Goal: Information Seeking & Learning: Learn about a topic

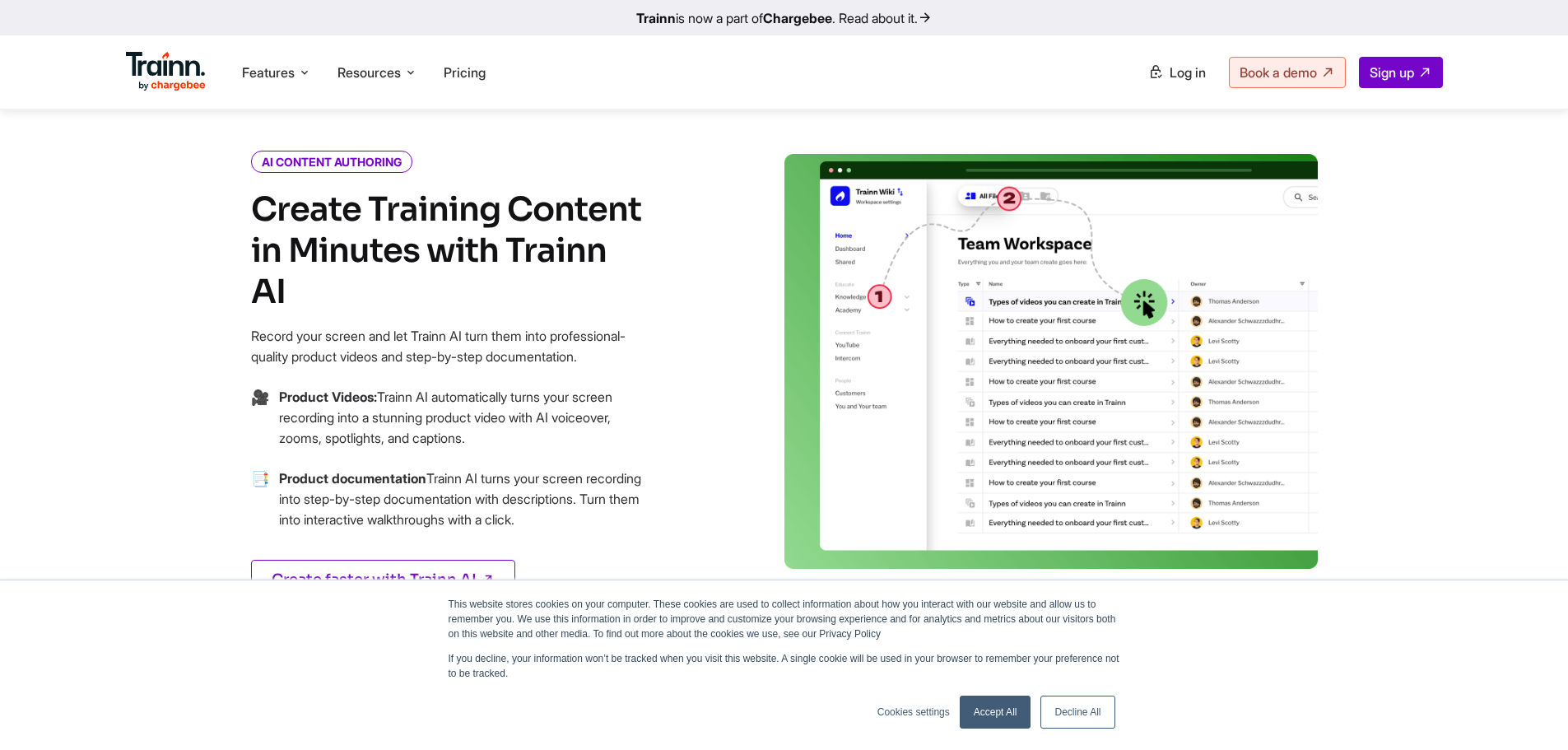
scroll to position [686, 0]
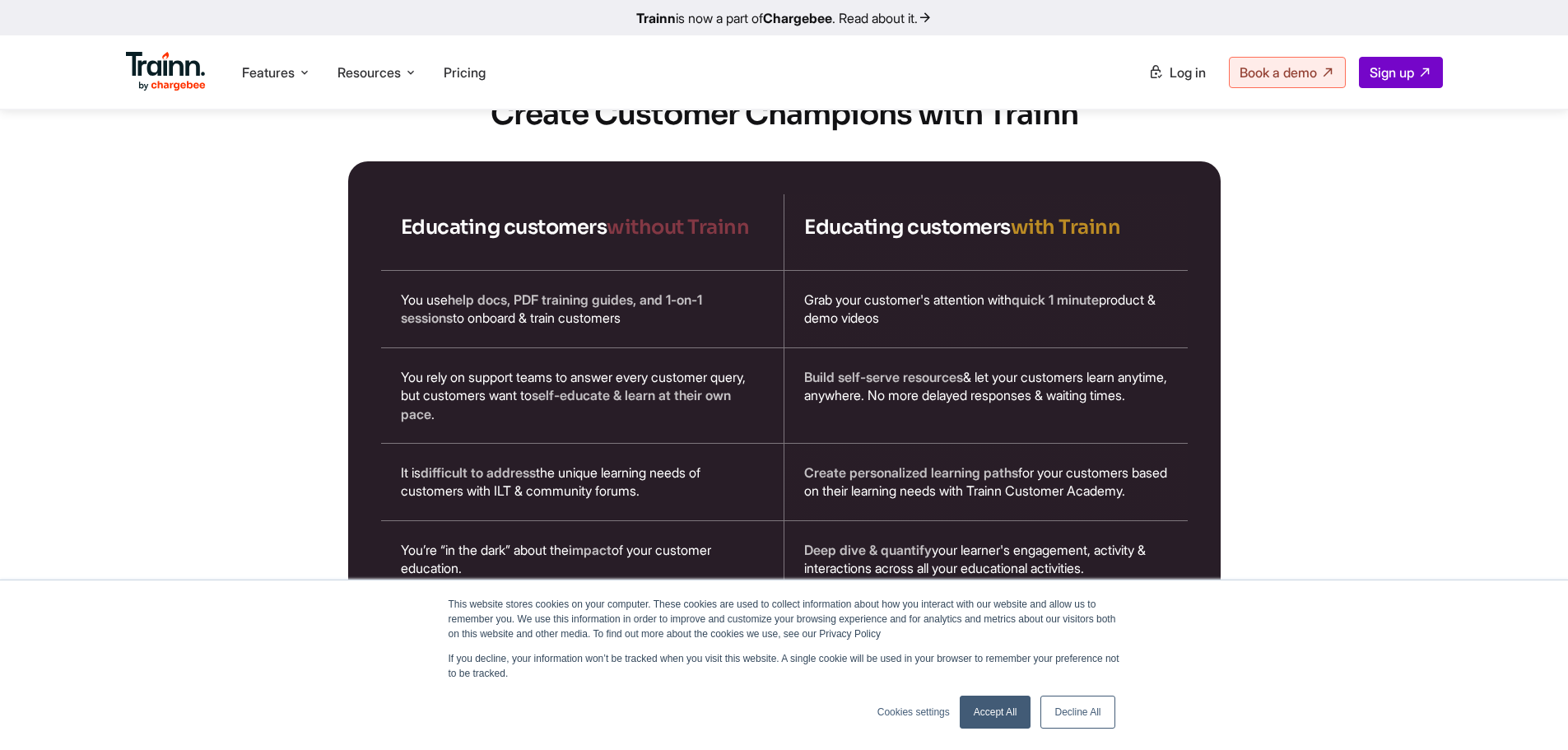
click at [1084, 714] on link "Decline All" at bounding box center [1078, 712] width 74 height 33
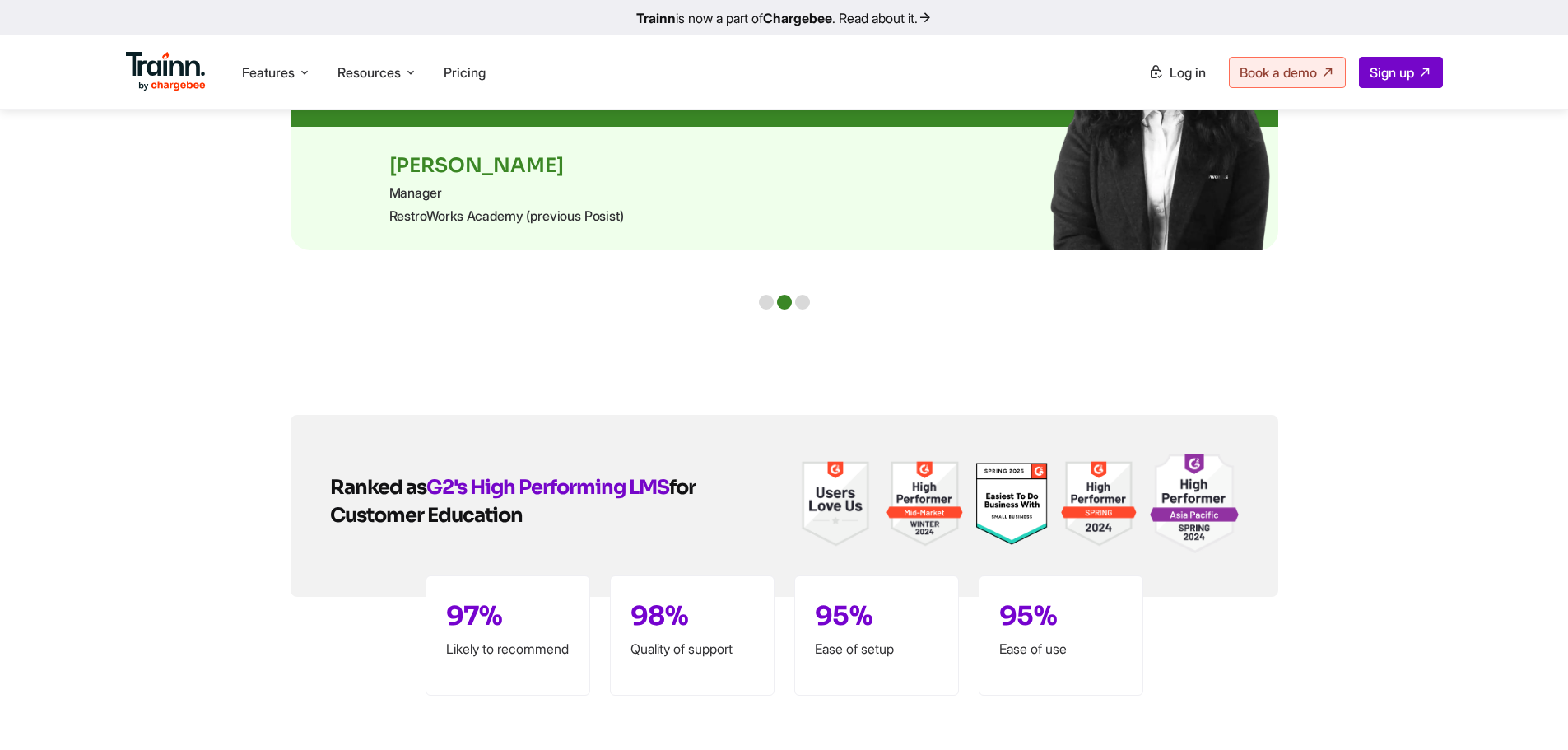
click at [796, 299] on div at bounding box center [802, 302] width 15 height 15
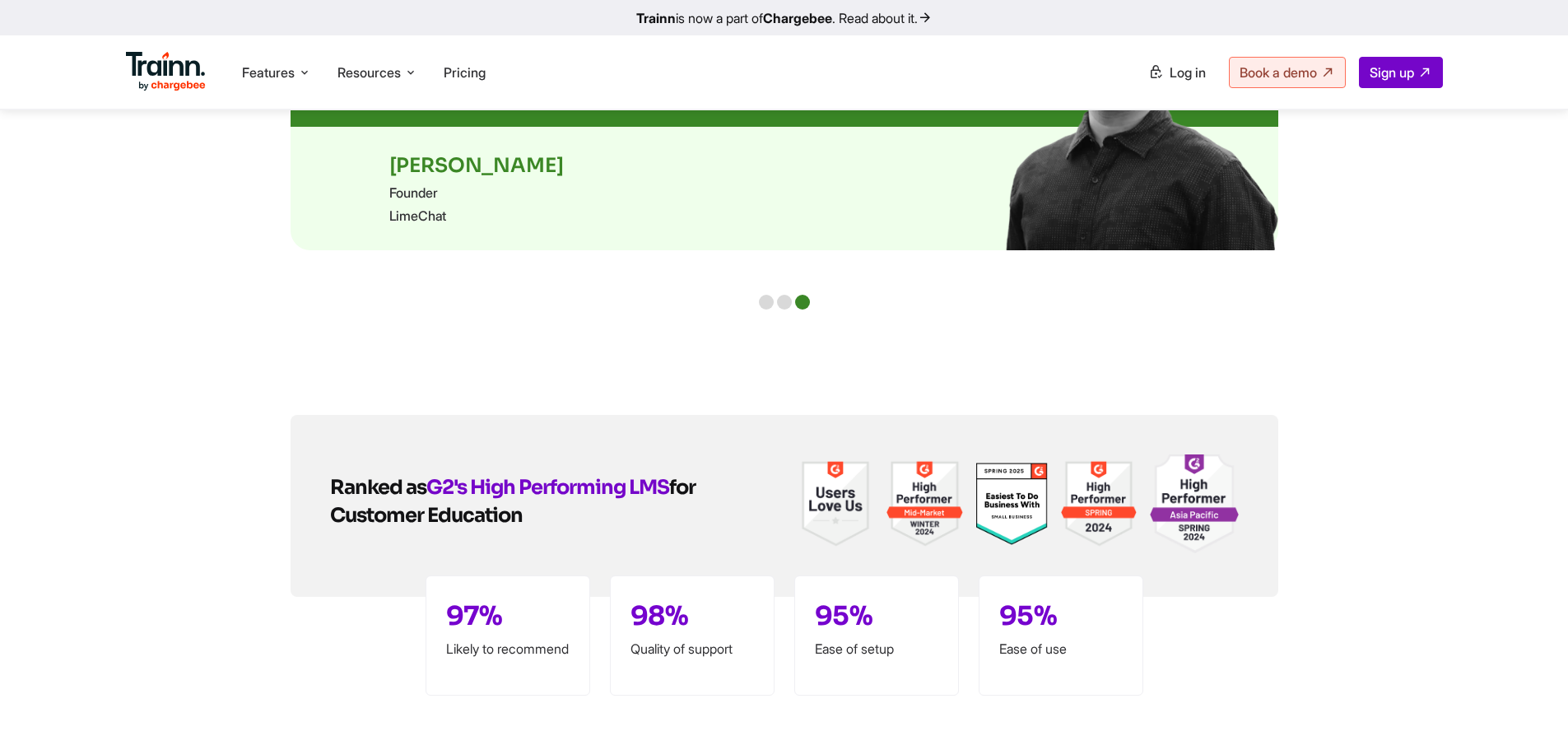
click at [782, 297] on div at bounding box center [785, 302] width 15 height 15
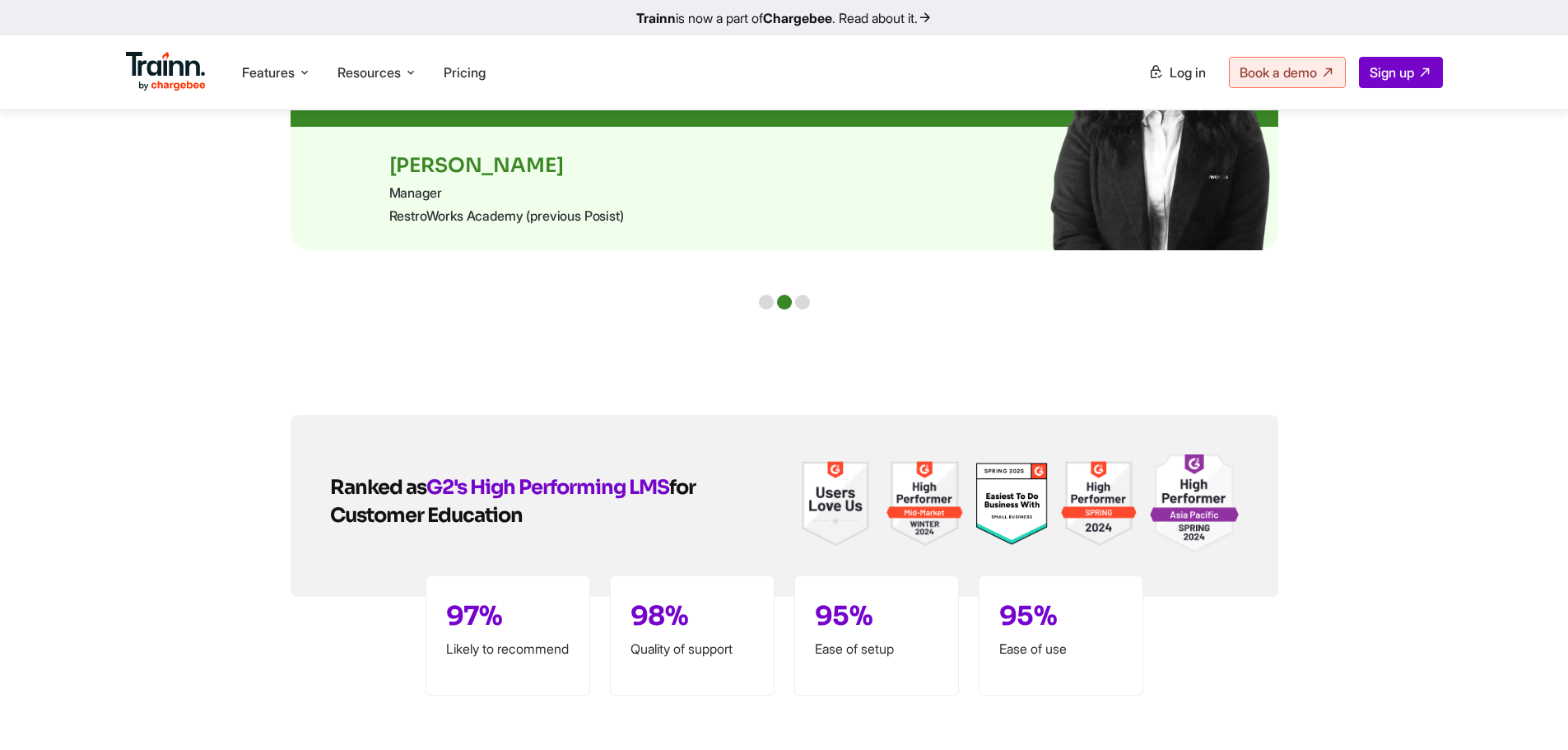
click at [765, 298] on div at bounding box center [766, 302] width 15 height 15
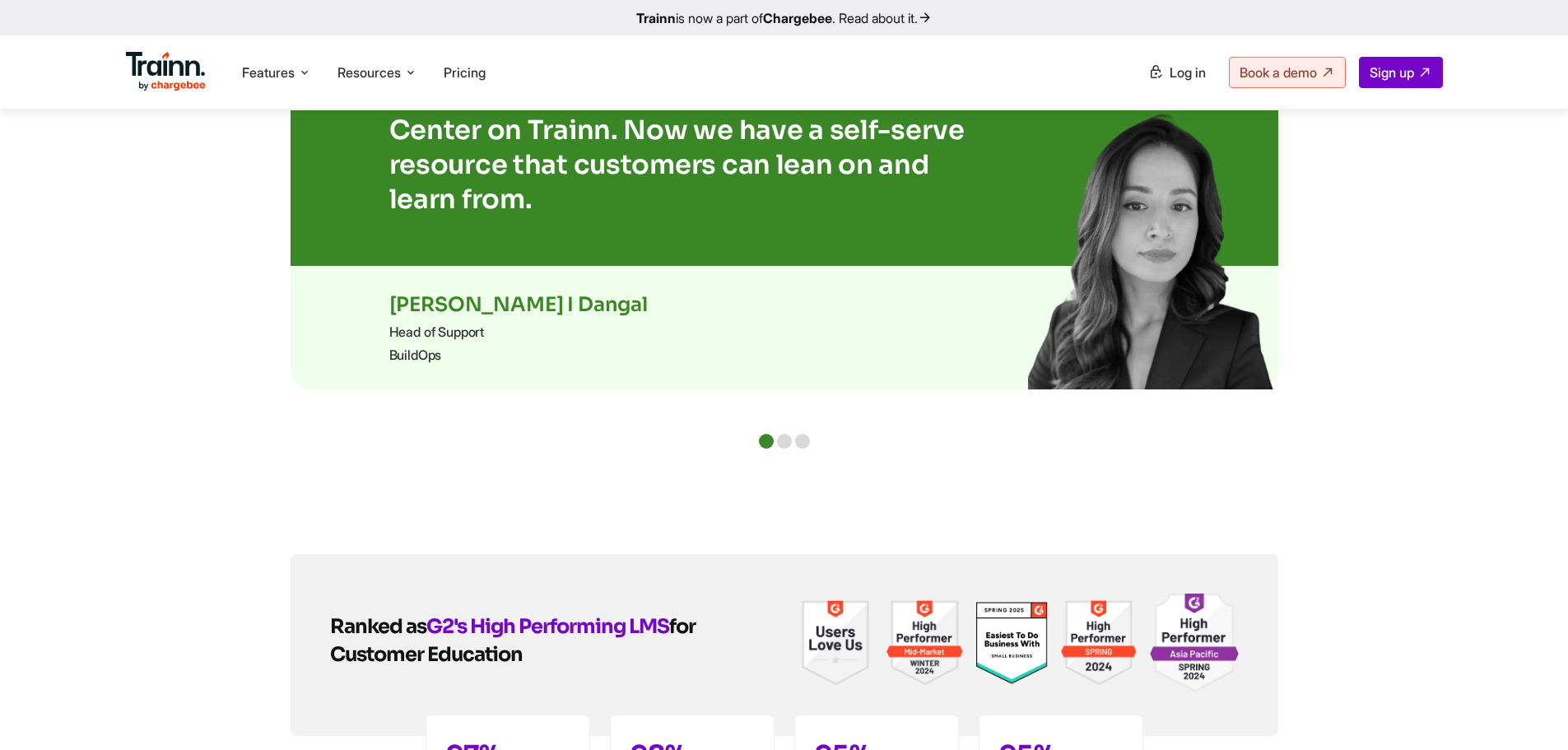
scroll to position [3431, 0]
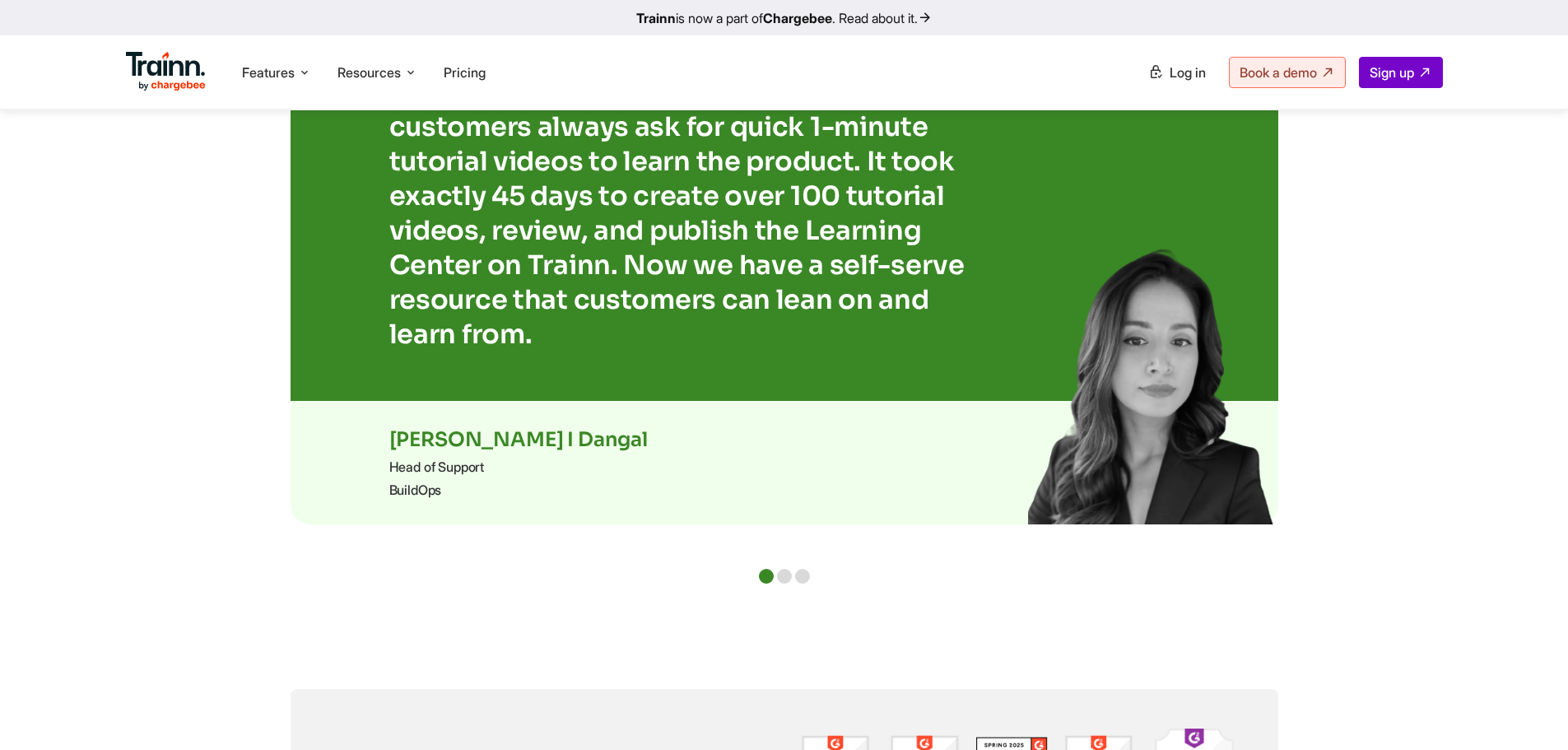
click at [786, 570] on div at bounding box center [785, 576] width 15 height 15
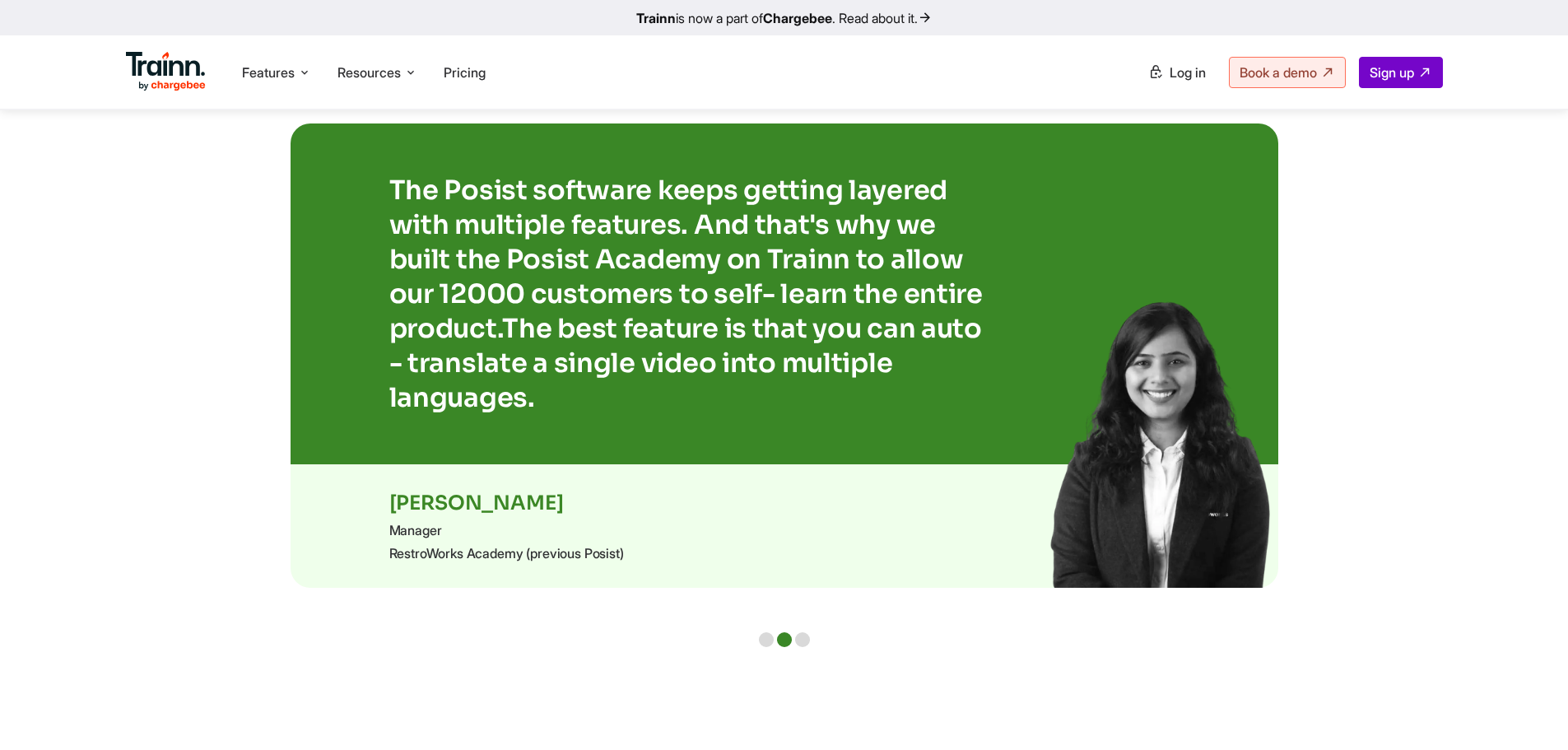
scroll to position [3294, 0]
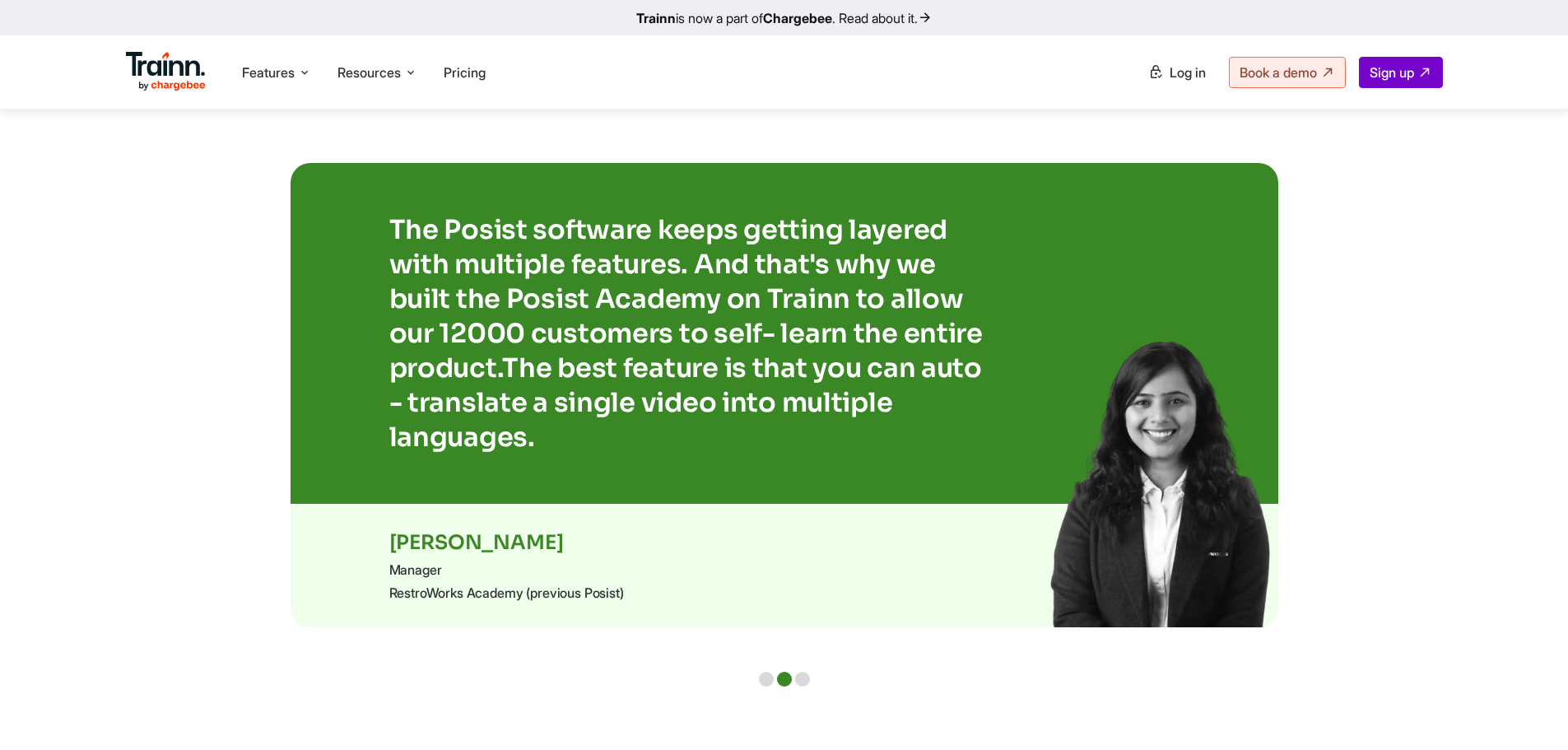
click at [807, 675] on div at bounding box center [802, 679] width 15 height 15
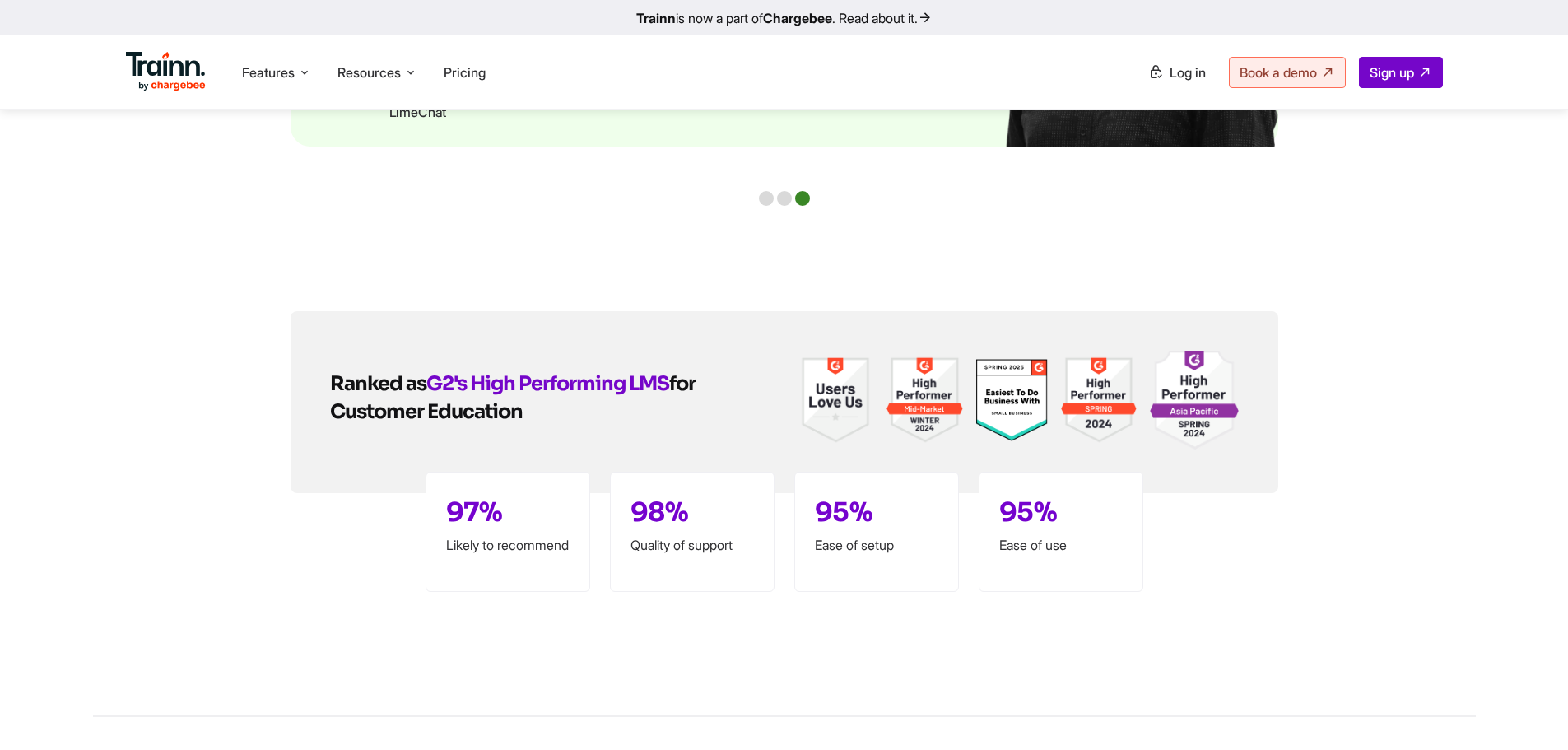
scroll to position [3843, 0]
click at [834, 504] on span "95%" at bounding box center [844, 512] width 58 height 33
click at [839, 423] on img at bounding box center [835, 400] width 76 height 98
click at [836, 420] on img at bounding box center [835, 400] width 76 height 98
click at [932, 410] on img at bounding box center [924, 400] width 76 height 98
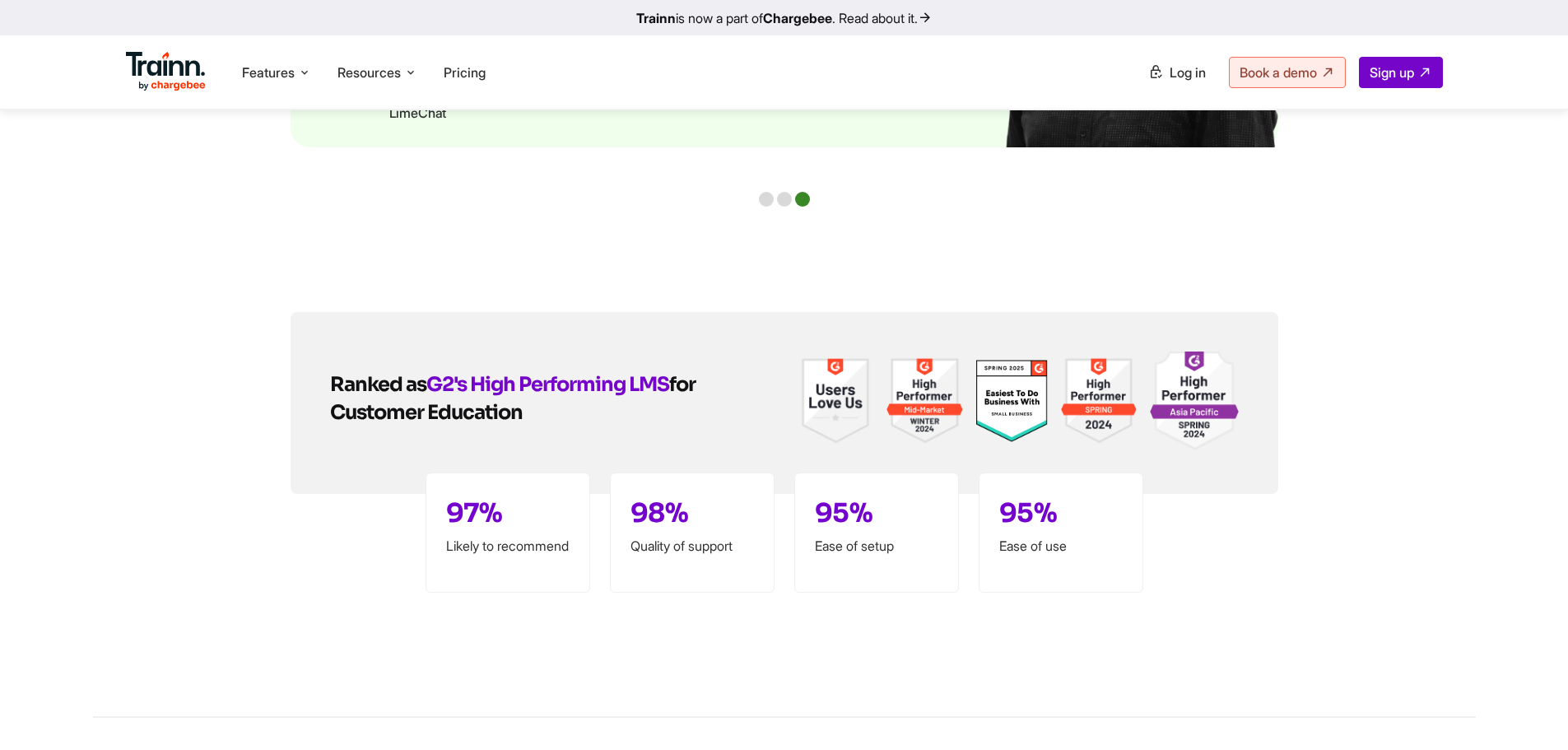
click at [755, 373] on div "Ranked as G2's High Performing LMS for Customer Education 97% Likely to recomme…" at bounding box center [784, 403] width 988 height 182
click at [818, 385] on img at bounding box center [835, 400] width 76 height 98
drag, startPoint x: 852, startPoint y: 402, endPoint x: 802, endPoint y: 407, distance: 50.2
click at [852, 403] on img at bounding box center [835, 400] width 76 height 98
click at [783, 421] on div "Ranked as G2's High Performing LMS for Customer Education 97% Likely to recomme…" at bounding box center [784, 403] width 988 height 182
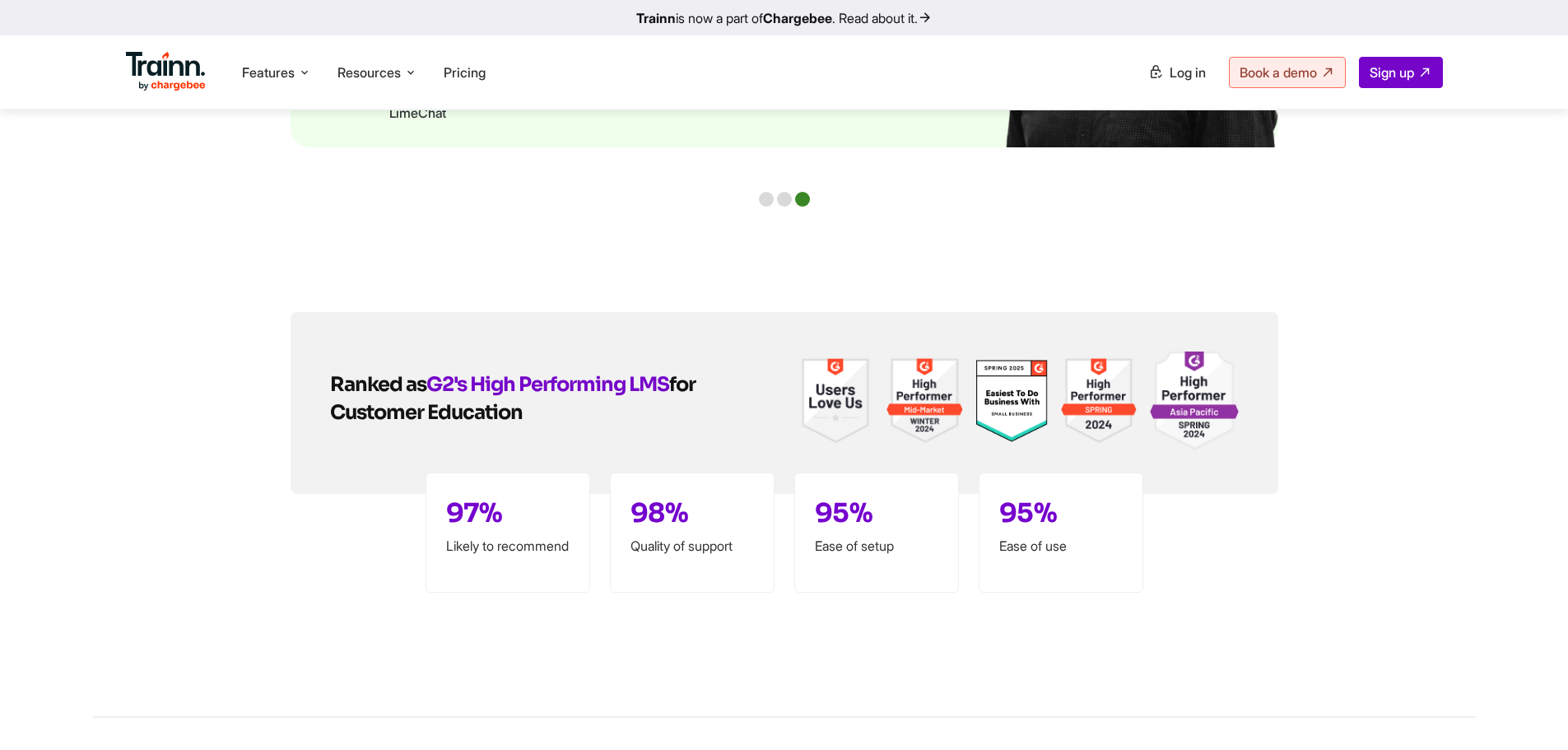
click at [779, 489] on div "97% Likely to recommend 98% Quality of support 95% Ease of setup 95% Ease of use" at bounding box center [784, 533] width 718 height 120
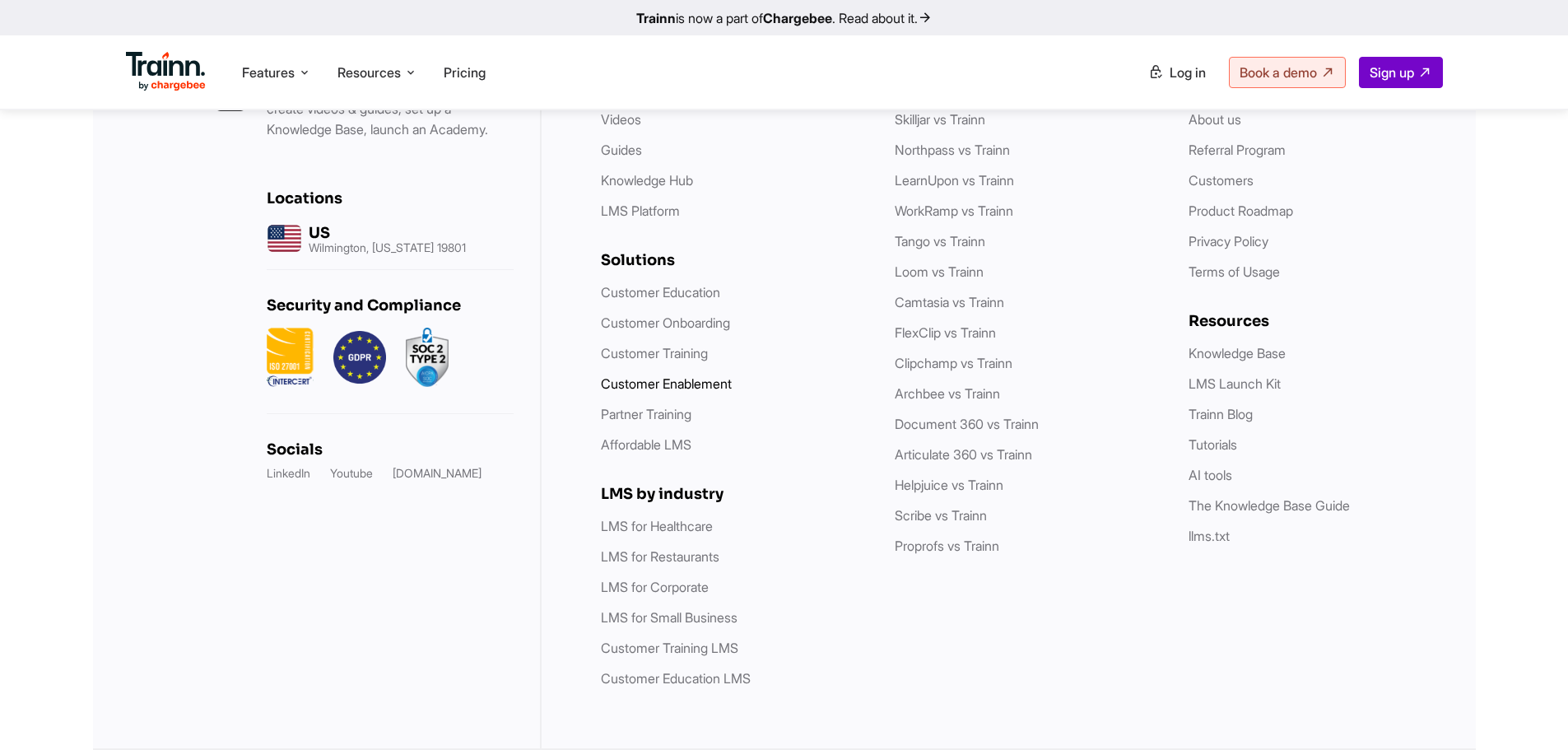
scroll to position [4824, 0]
click at [350, 474] on link "Youtube" at bounding box center [351, 474] width 43 height 17
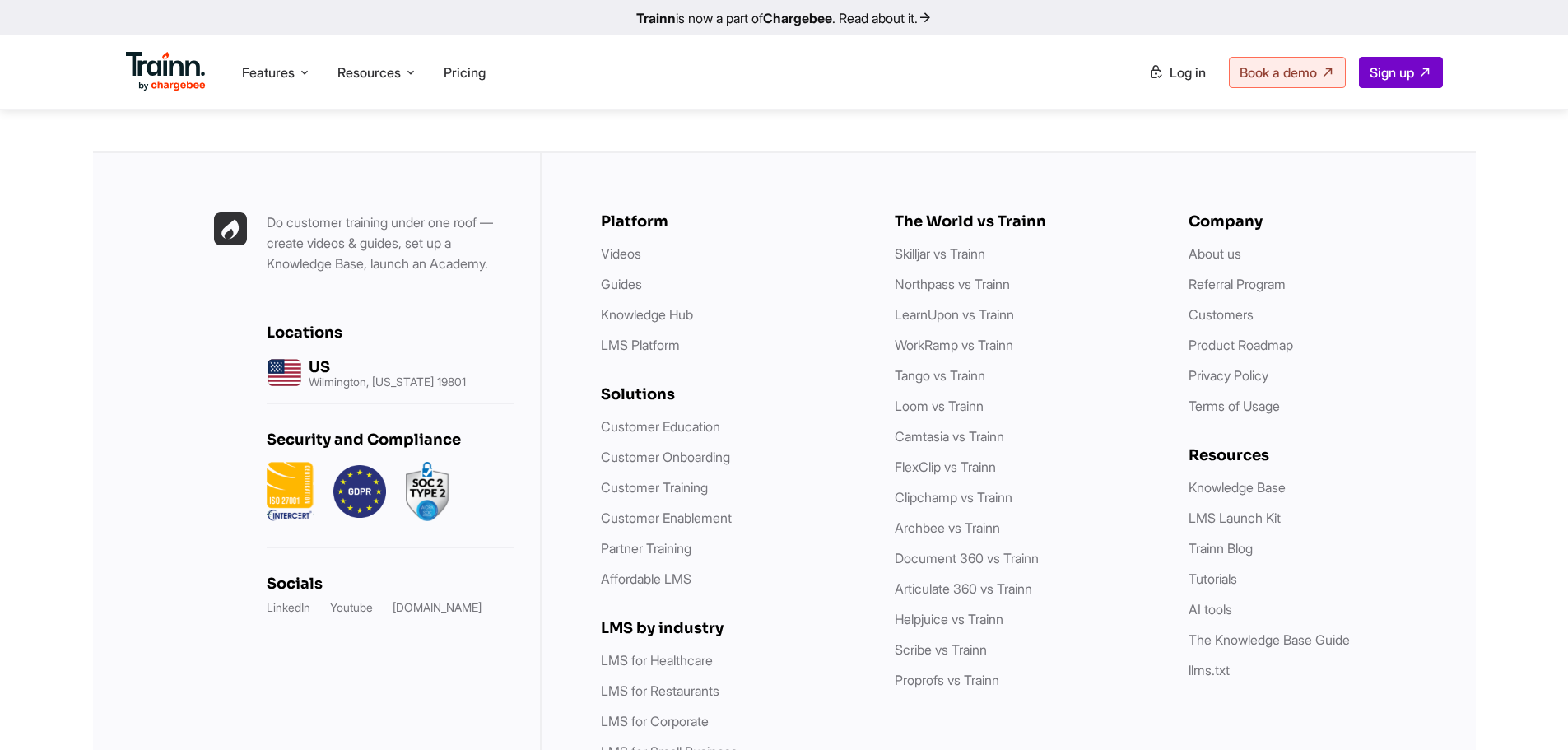
scroll to position [4720, 0]
